Goal: Task Accomplishment & Management: Complete application form

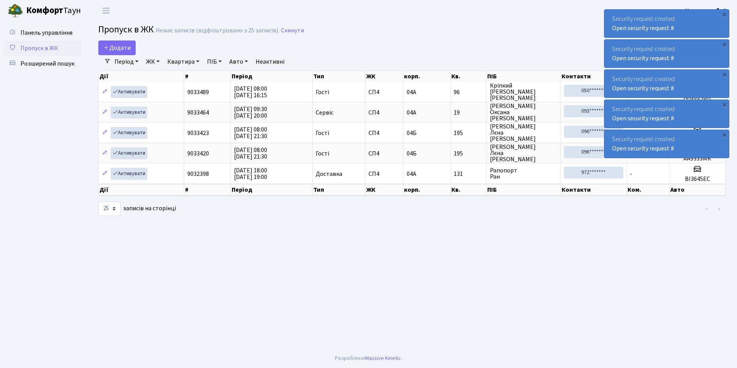
select select "25"
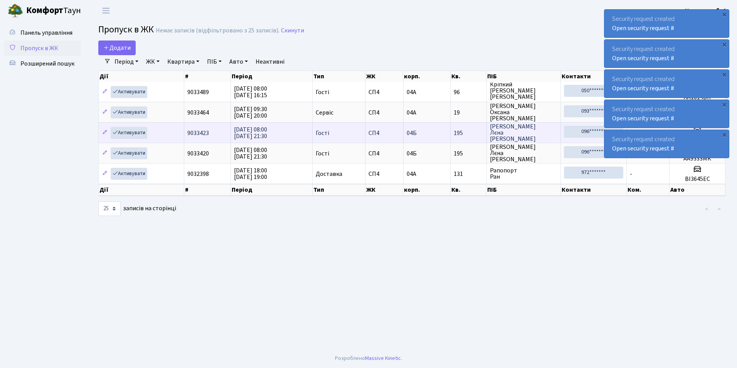
scroll to position [1, 0]
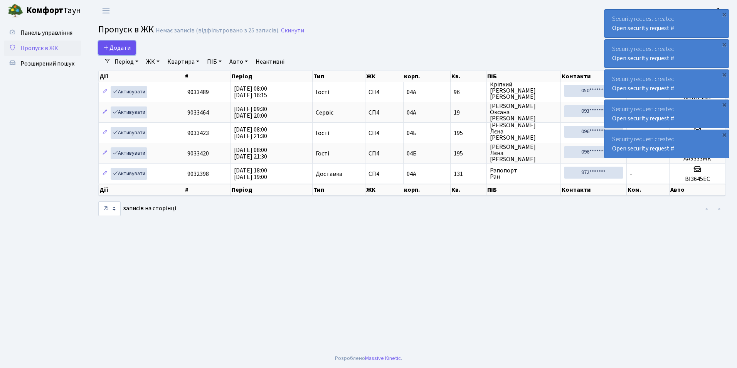
click at [123, 48] on span "Додати" at bounding box center [116, 48] width 27 height 8
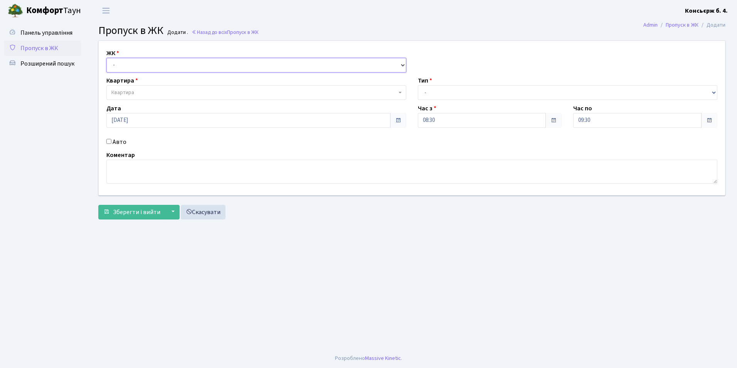
click at [132, 64] on select "- СП4, Столичне шосе, 5" at bounding box center [256, 65] width 300 height 15
select select "325"
click at [106, 58] on select "- СП4, Столичне шосе, 5" at bounding box center [256, 65] width 300 height 15
select select
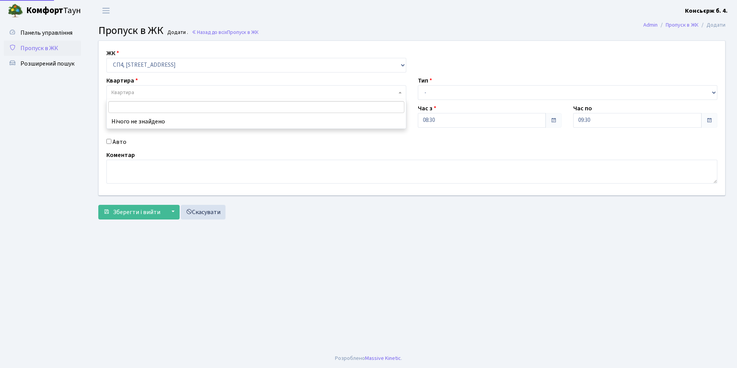
click at [130, 91] on span "Квартира" at bounding box center [122, 93] width 23 height 8
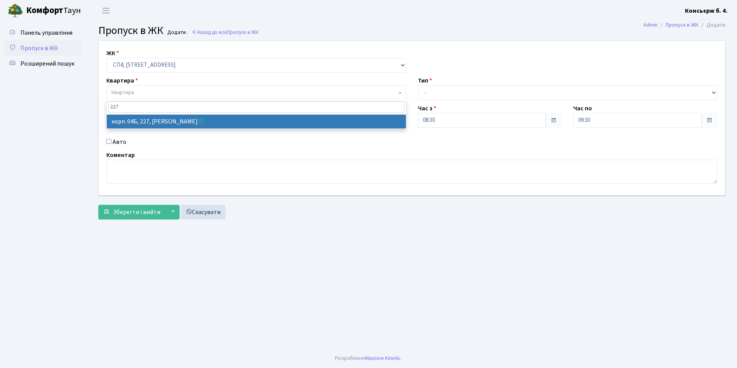
type input "227"
select select "21255"
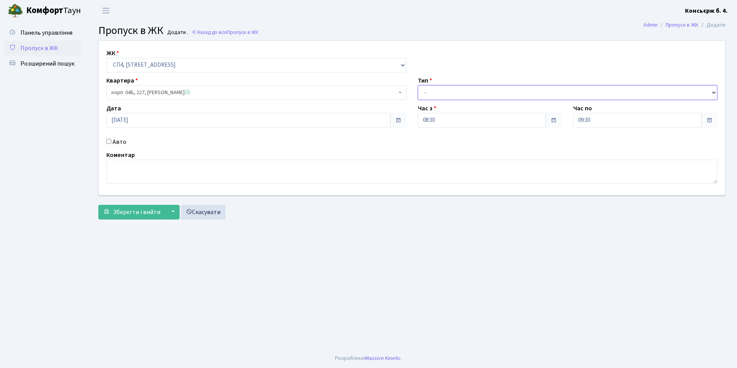
click at [443, 95] on select "- Доставка Таксі Гості Сервіс" at bounding box center [568, 92] width 300 height 15
select select "2"
click at [418, 85] on select "- Доставка Таксі Гості Сервіс" at bounding box center [568, 92] width 300 height 15
click at [108, 142] on input "Авто" at bounding box center [108, 141] width 5 height 5
checkbox input "true"
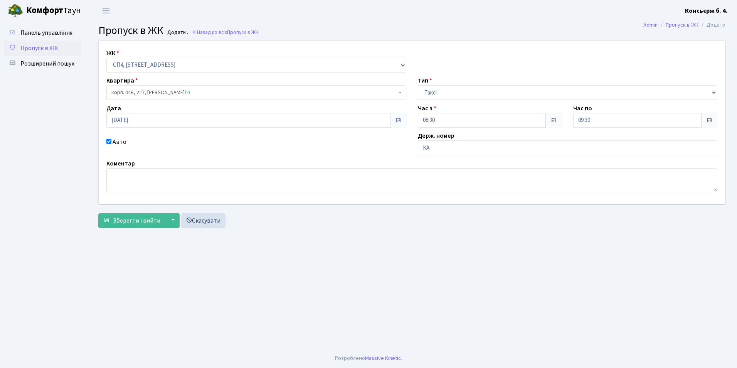
click at [418, 295] on main "Admin Пропуск в ЖК Додати Пропуск в ЖК Додати . Назад до всіх Пропуск в ЖК ЖК -…" at bounding box center [412, 184] width 651 height 327
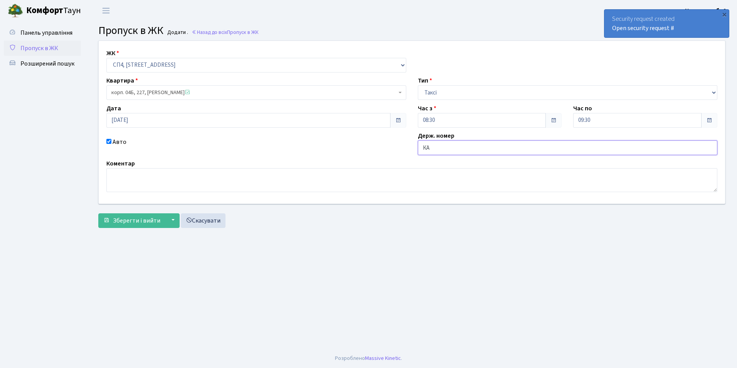
click at [430, 148] on input "КА" at bounding box center [568, 147] width 300 height 15
type input "КА7427РН"
click at [155, 222] on span "Зберегти і вийти" at bounding box center [136, 220] width 47 height 8
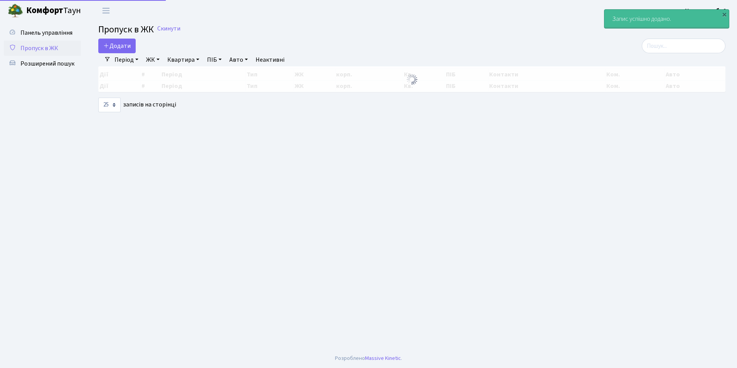
select select "25"
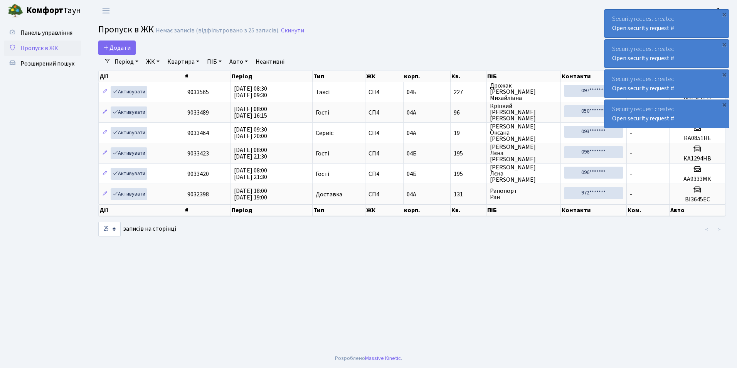
drag, startPoint x: 479, startPoint y: 194, endPoint x: 679, endPoint y: 304, distance: 228.0
click at [679, 304] on main "Admin Пропуск в ЖК Список Пропуск в ЖК Немає записів (відфільтровано з 25 запис…" at bounding box center [412, 184] width 651 height 327
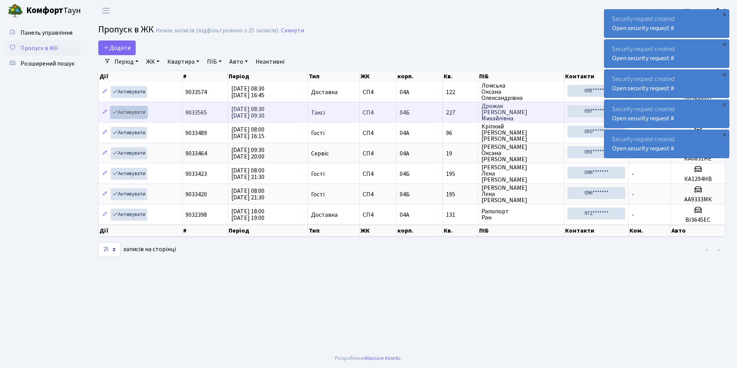
click at [132, 112] on link "Активувати" at bounding box center [129, 112] width 37 height 12
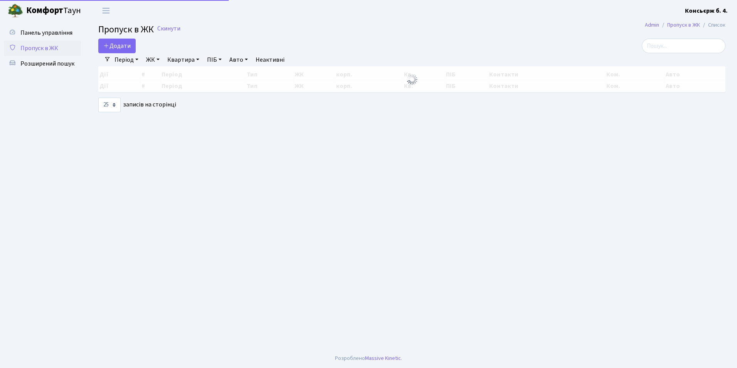
select select "25"
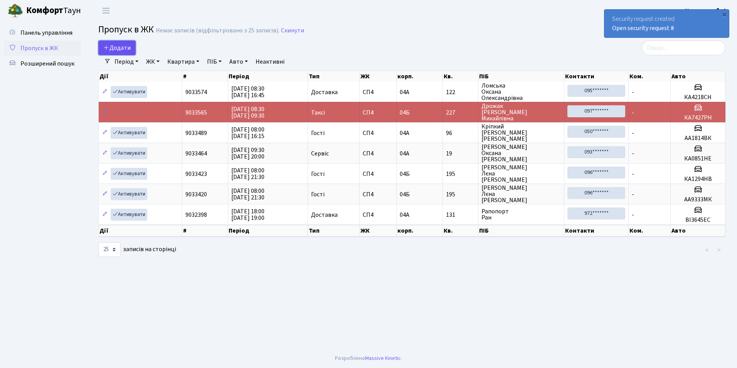
click at [116, 47] on span "Додати" at bounding box center [116, 48] width 27 height 8
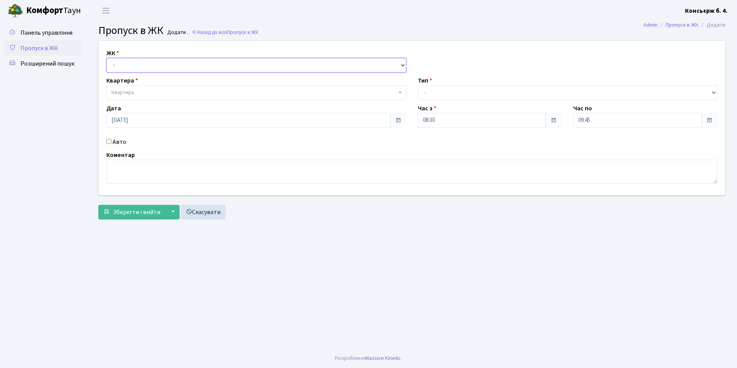
click at [122, 65] on select "- СП4, Столичне шосе, 5" at bounding box center [256, 65] width 300 height 15
select select "325"
click at [106, 58] on select "- СП4, Столичне шосе, 5" at bounding box center [256, 65] width 300 height 15
select select
click at [130, 92] on span "Квартира" at bounding box center [122, 93] width 23 height 8
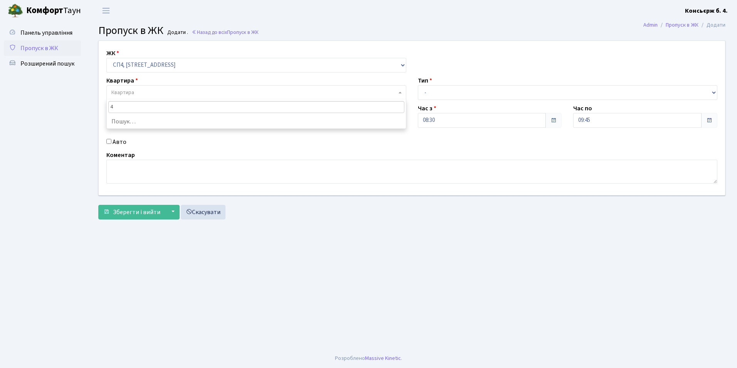
type input "45"
click at [205, 213] on link "Скасувати" at bounding box center [203, 212] width 45 height 15
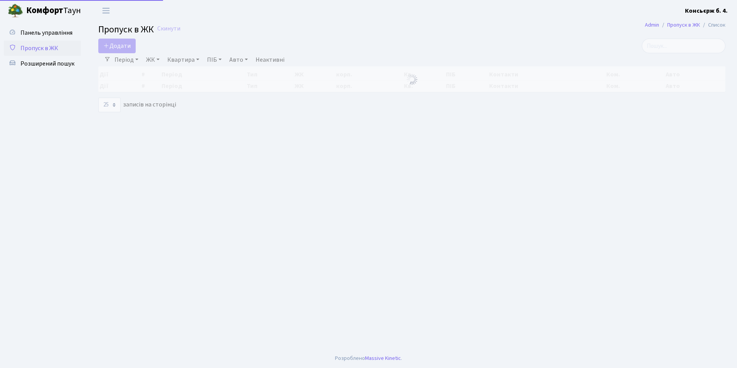
select select "25"
